Goal: Task Accomplishment & Management: Use online tool/utility

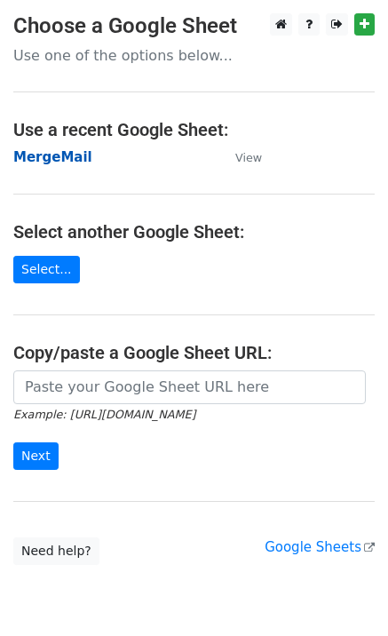
click at [49, 154] on strong "MergeMail" at bounding box center [52, 157] width 79 height 16
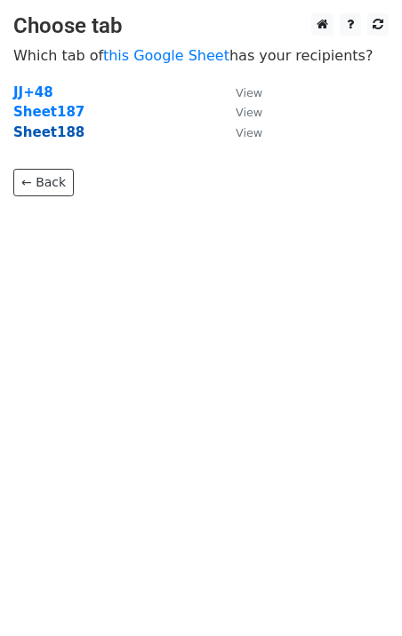
click at [66, 140] on strong "Sheet188" at bounding box center [48, 132] width 71 height 16
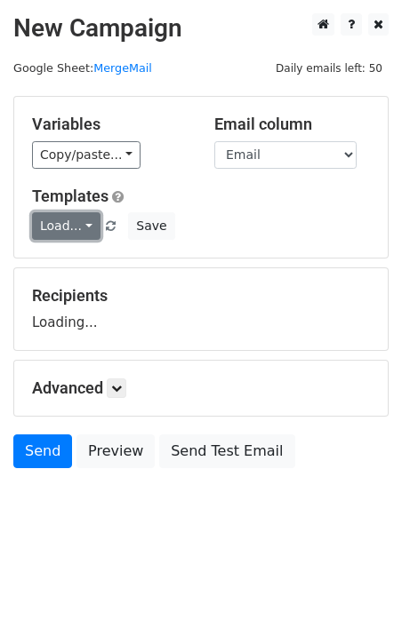
click at [60, 219] on link "Load..." at bounding box center [66, 226] width 68 height 28
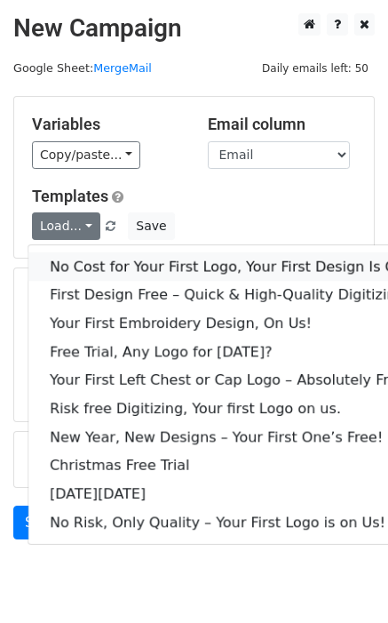
click at [90, 271] on link "No Cost for Your First Logo, Your First Design Is On Us!" at bounding box center [241, 266] width 426 height 28
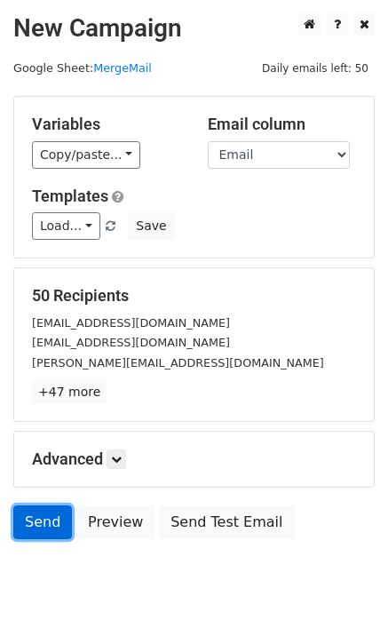
click at [39, 524] on link "Send" at bounding box center [42, 522] width 59 height 34
